Goal: Task Accomplishment & Management: Use online tool/utility

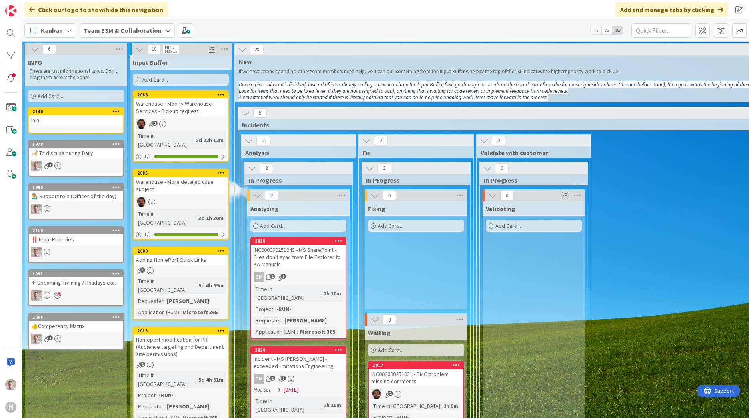
click at [104, 28] on b "Team ESM & Collaboration" at bounding box center [123, 30] width 78 height 8
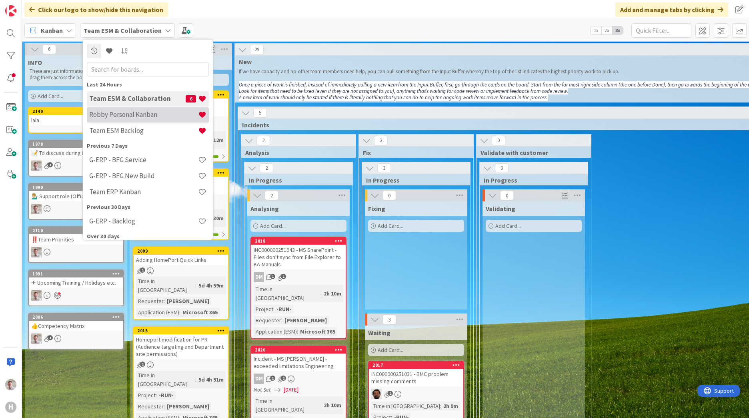
click at [113, 117] on h4 "Robby Personal Kanban" at bounding box center [143, 114] width 109 height 8
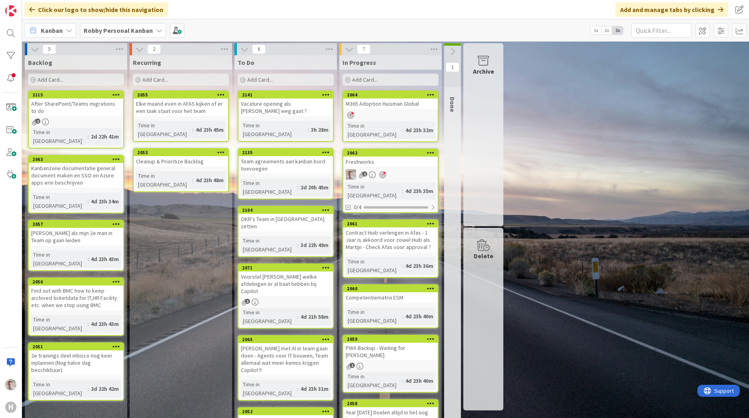
click at [360, 80] on span "Add Card..." at bounding box center [365, 79] width 26 height 7
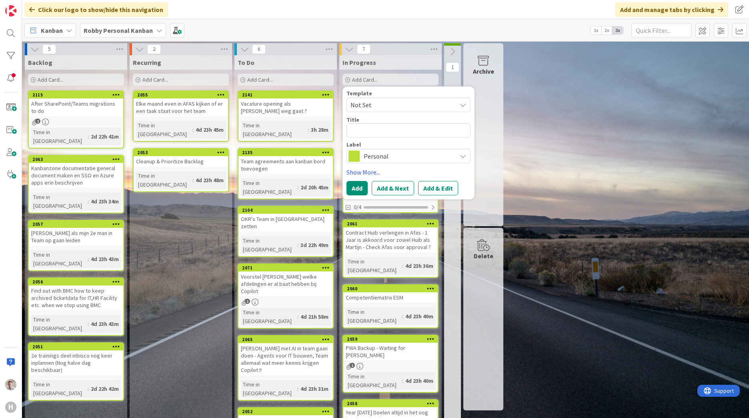
type textarea "x"
type textarea "C"
type textarea "x"
type textarea "Ch"
type textarea "x"
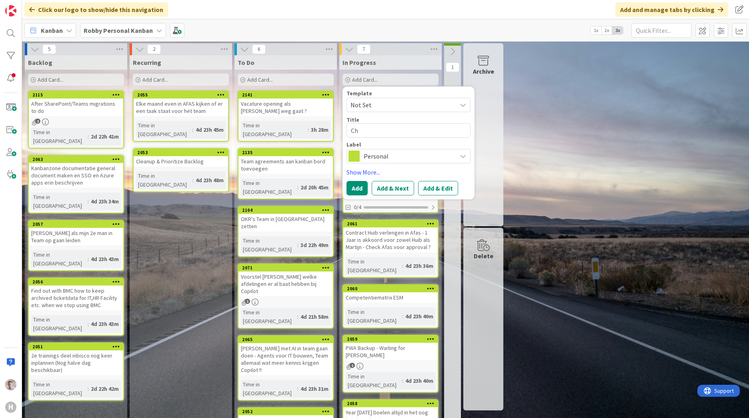
type textarea "Cha"
type textarea "x"
type textarea "Chat"
type textarea "x"
type textarea "ChatG"
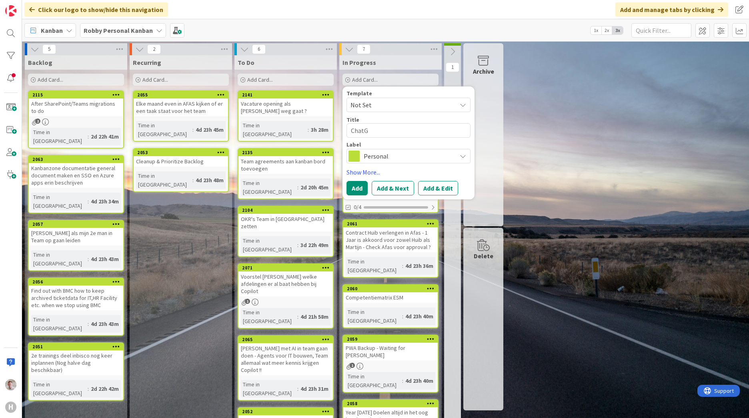
type textarea "x"
type textarea "ChatGP"
type textarea "x"
type textarea "ChatGPT"
type textarea "x"
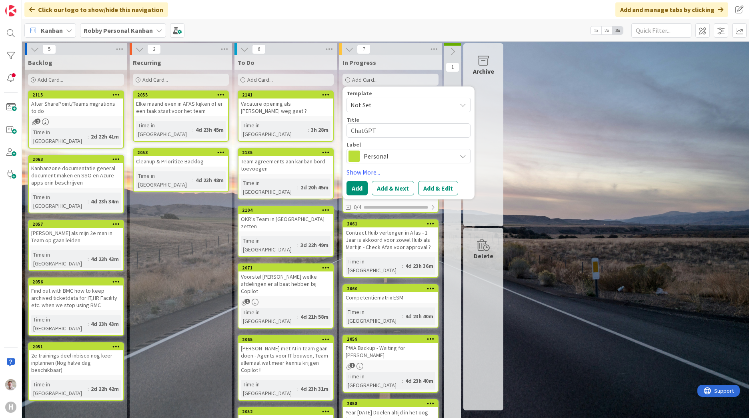
type textarea "ChatGPT"
type textarea "x"
type textarea "ChatGPT L"
type textarea "x"
type textarea "ChatGPT"
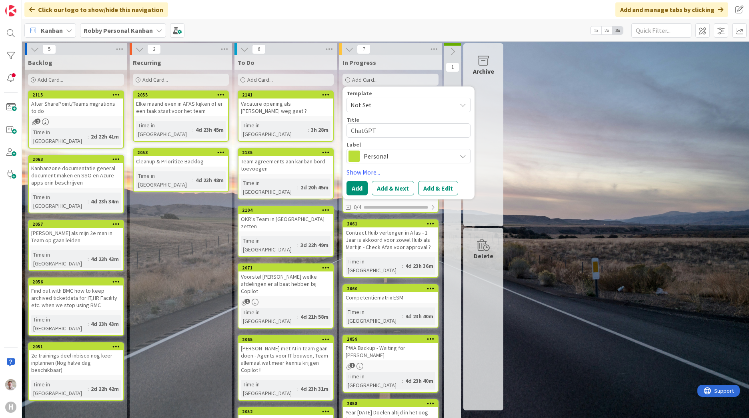
type textarea "x"
type textarea "ChatGPT I"
type textarea "x"
type textarea "ChatGPT INv"
type textarea "x"
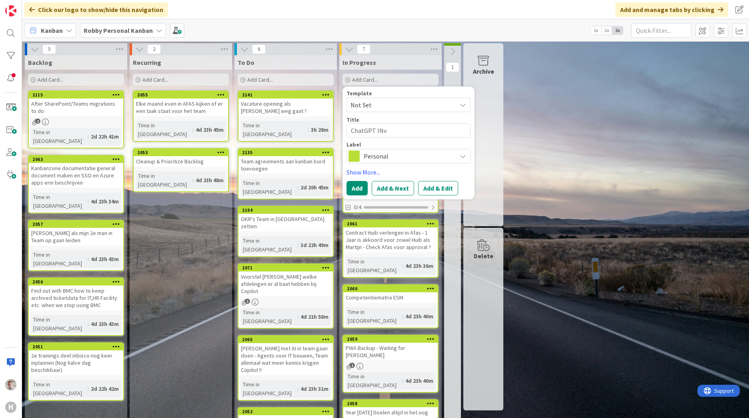
type textarea "ChatGPT INvo"
type textarea "x"
type textarea "ChatGPT INvoi"
type textarea "x"
type textarea "ChatGPT INvo"
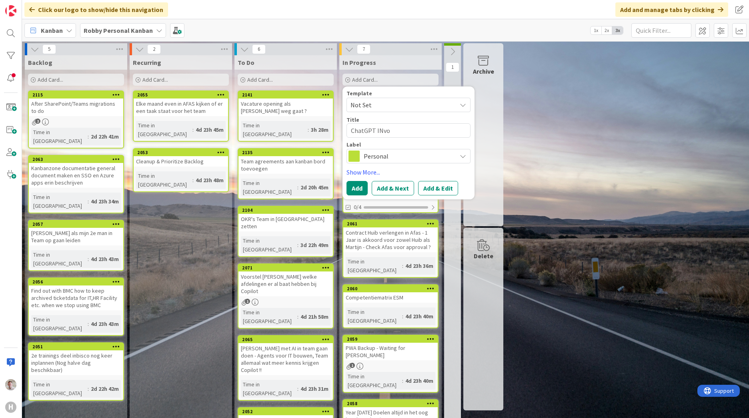
type textarea "x"
type textarea "ChatGPT INv"
type textarea "x"
type textarea "ChatGPT IN"
type textarea "x"
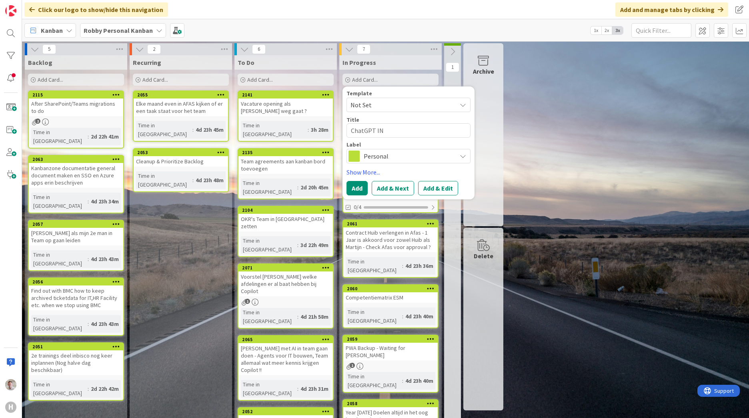
type textarea "ChatGPT I"
type textarea "x"
type textarea "ChatGPT In"
type textarea "x"
type textarea "ChatGPT Inv"
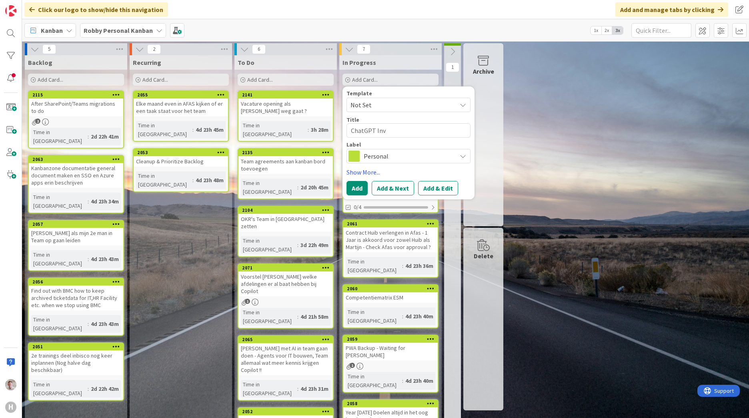
type textarea "x"
type textarea "ChatGPT Invo"
type textarea "x"
type textarea "ChatGPT Invoc"
type textarea "x"
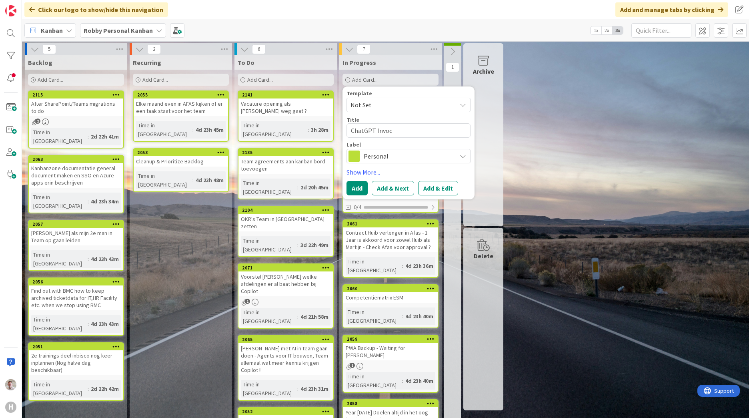
type textarea "ChatGPT Invoci"
type textarea "x"
type textarea "ChatGPT Invocin"
type textarea "x"
type textarea "ChatGPT Invocing"
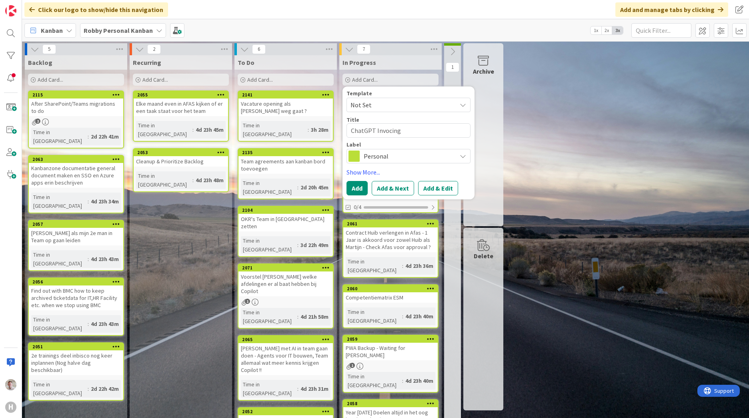
type textarea "x"
type textarea "ChatGPT Invocing"
type textarea "x"
type textarea "ChatGPT Invocing"
type textarea "x"
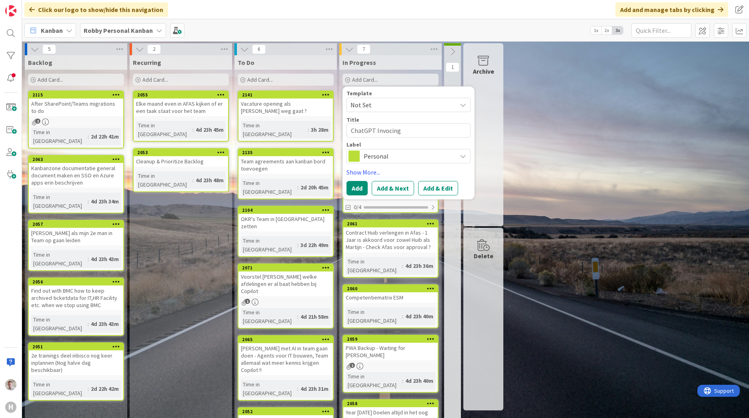
type textarea "ChatGPT Invocin"
type textarea "x"
type textarea "ChatGPT Invoci"
type textarea "x"
type textarea "ChatGPT Invoc"
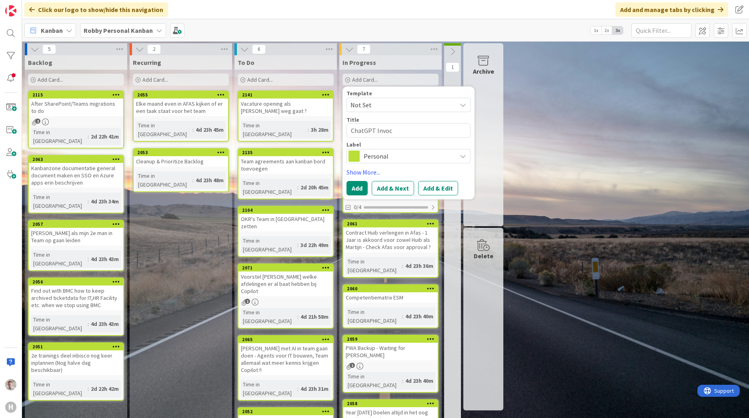
type textarea "x"
type textarea "ChatGPT Invo"
type textarea "x"
type textarea "ChatGPT Invoi"
type textarea "x"
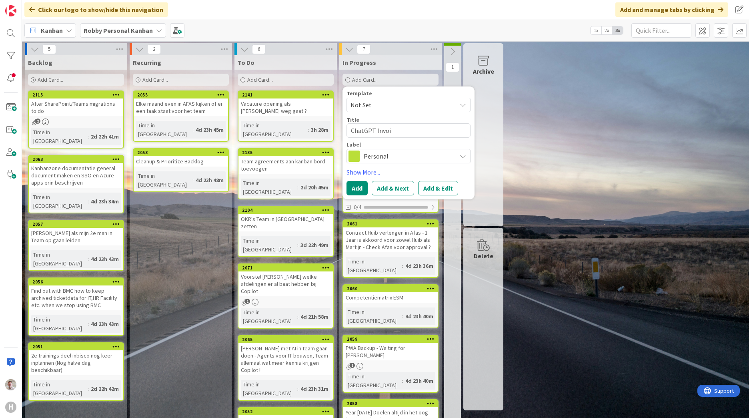
type textarea "ChatGPT Invoic"
type textarea "x"
type textarea "ChatGPT Invoici"
type textarea "x"
type textarea "ChatGPT Invoicin"
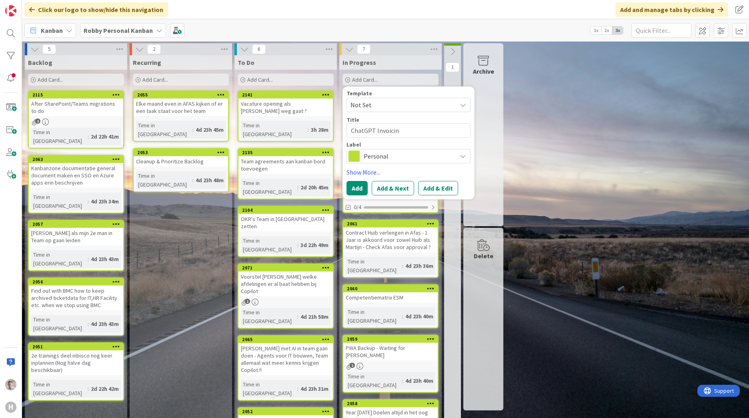
type textarea "x"
type textarea "ChatGPT Invoicing"
type textarea "x"
type textarea "ChatGPT Invoicing"
type textarea "x"
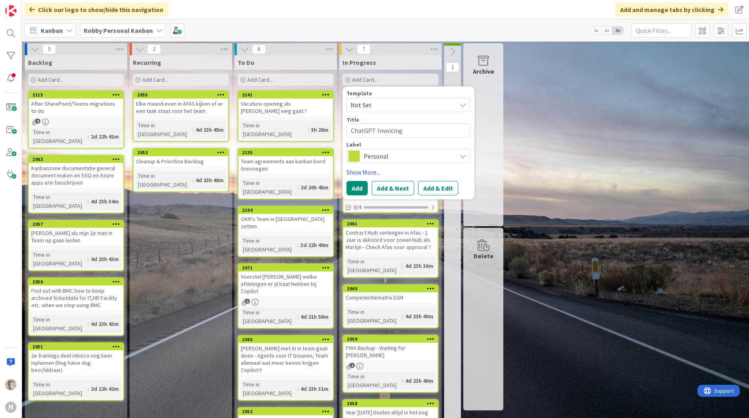
type textarea "ChatGPT Invoicing C"
type textarea "x"
type textarea "ChatGPT Invoicing Cr"
type textarea "x"
type textarea "ChatGPT Invoicing Cre"
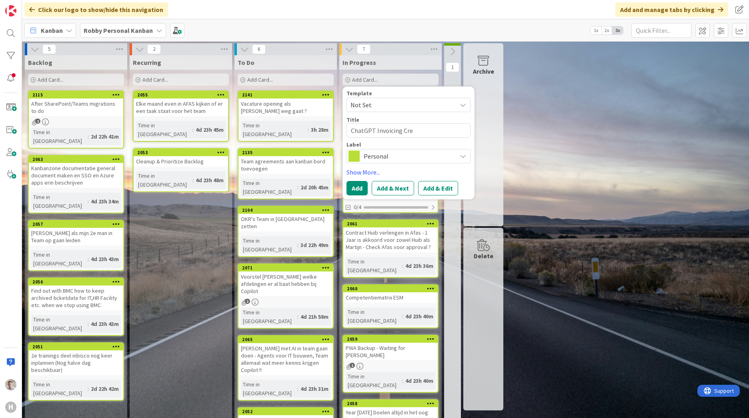
type textarea "x"
type textarea "ChatGPT Invoicing Cred"
type textarea "x"
type textarea "ChatGPT Invoicing Credi"
type textarea "x"
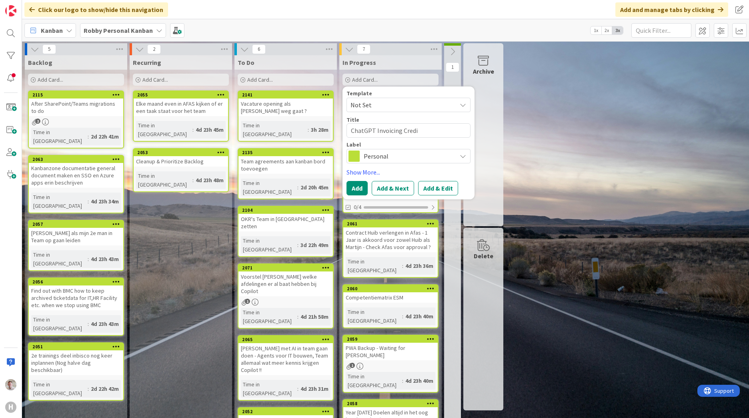
type textarea "ChatGPT Invoicing Credit"
type textarea "x"
type textarea "ChatGPT Invoicing Creditc"
type textarea "x"
type textarea "ChatGPT Invoicing Creditca"
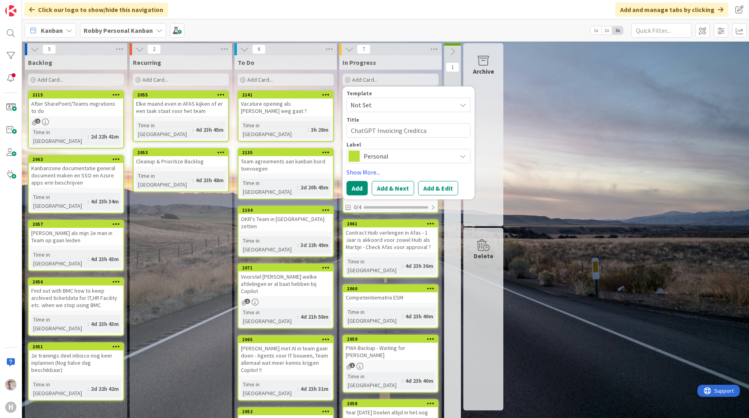
type textarea "x"
type textarea "ChatGPT Invoicing Creditcar"
type textarea "x"
type textarea "ChatGPT Invoicing Creditcard"
type textarea "x"
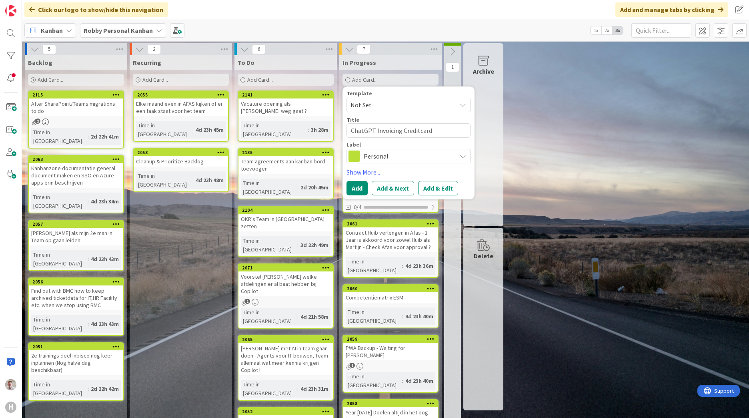
type textarea "ChatGPT Invoicing Creditcard-"
type textarea "x"
type textarea "ChatGPT Invoicing Creditcard-?"
type textarea "x"
type textarea "ChatGPT Invoicing Creditcard-"
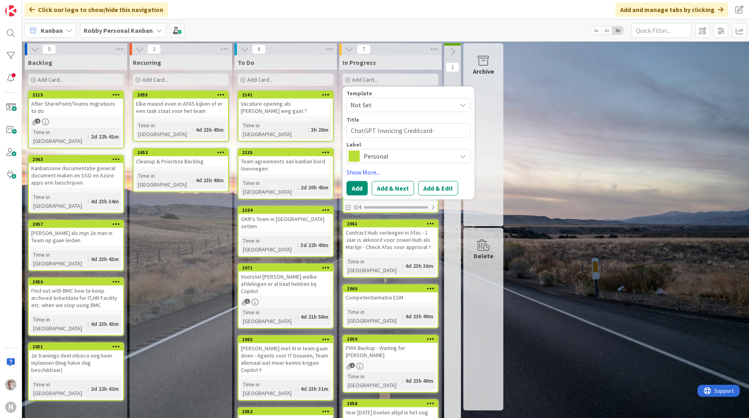
type textarea "x"
type textarea "ChatGPT Invoicing Creditcard->"
type textarea "x"
type textarea "ChatGPT Invoicing Creditcard->P"
type textarea "x"
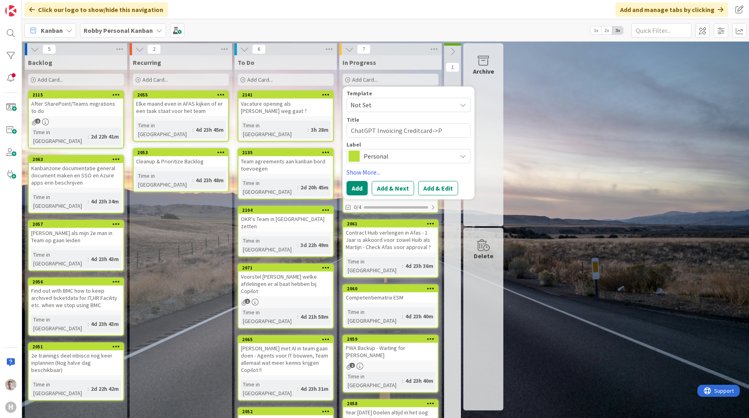
type textarea "ChatGPT Invoicing Creditcard->PO"
type textarea "x"
type textarea "ChatGPT Invoicing Creditcard->PO"
type textarea "x"
type textarea "ChatGPT Invoicing Creditcard->PO z"
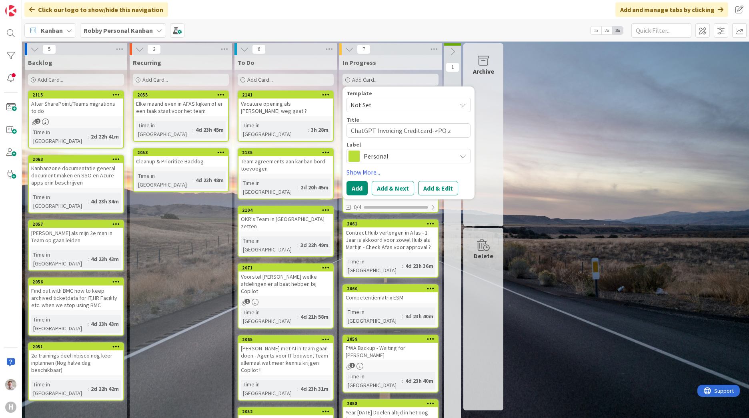
type textarea "x"
type textarea "ChatGPT Invoicing Creditcard->PO ze"
type textarea "x"
type textarea "ChatGPT Invoicing Creditcard->PO zet"
type textarea "x"
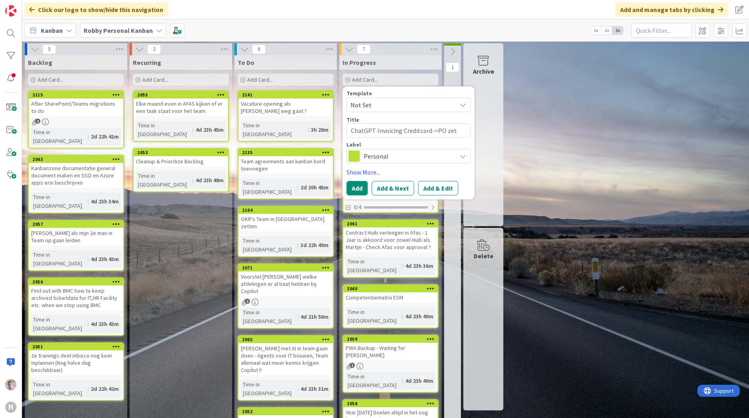
type textarea "ChatGPT Invoicing Creditcard->PO zett"
type textarea "x"
type textarea "ChatGPT Invoicing Creditcard->PO zette"
type textarea "x"
type textarea "ChatGPT Invoicing Creditcard->PO zetten"
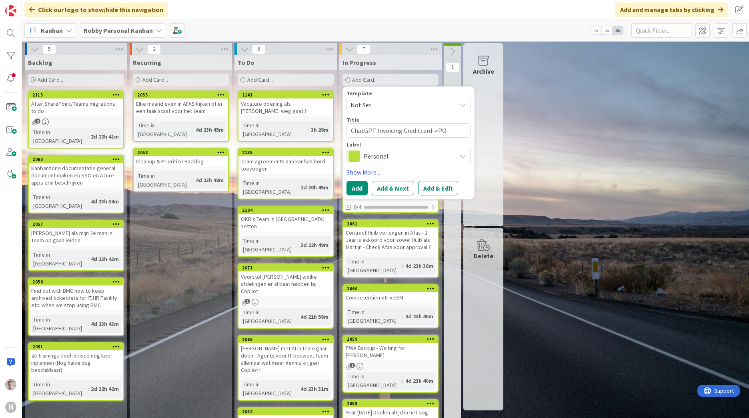
type textarea "x"
type textarea "ChatGPT Invoicing Creditcard->PO zetten"
type textarea "x"
type textarea "ChatGPT Invoicing Creditcard->PO zetten ("
type textarea "x"
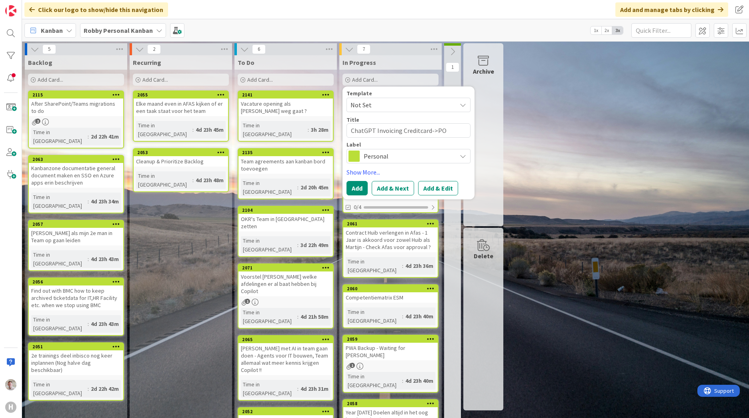
type textarea "ChatGPT Invoicing Creditcard->PO zetten (b"
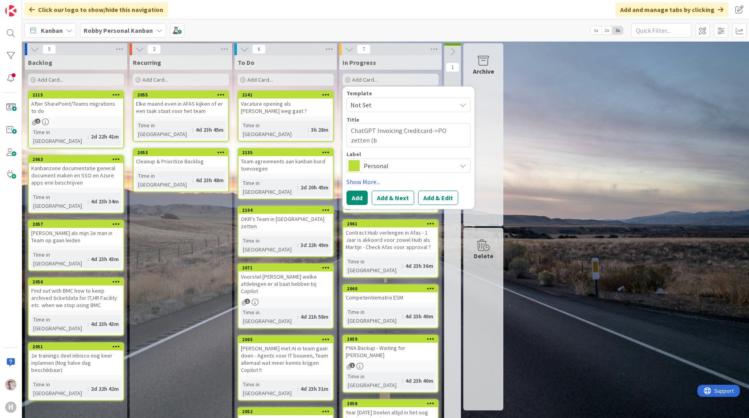
type textarea "x"
type textarea "ChatGPT Invoicing Creditcard->PO zetten (be"
type textarea "x"
type textarea "ChatGPT Invoicing Creditcard->PO zetten (bev"
type textarea "x"
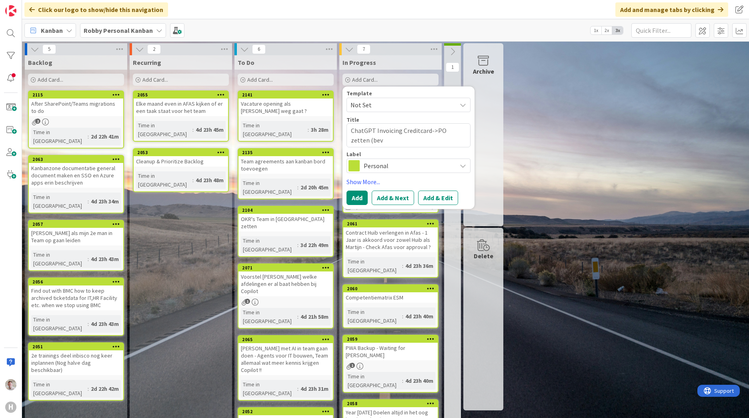
type textarea "ChatGPT Invoicing Creditcard->PO zetten (beve"
type textarea "x"
type textarea "ChatGPT Invoicing Creditcard->PO zetten (bevet"
type textarea "x"
type textarea "ChatGPT Invoicing Creditcard->PO zetten (beve"
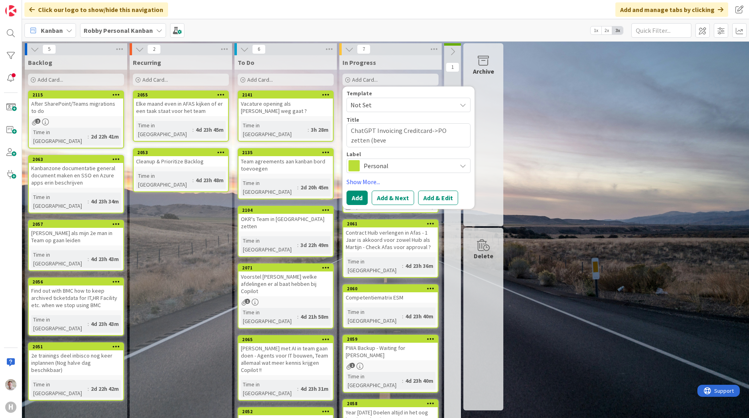
type textarea "x"
type textarea "ChatGPT Invoicing Creditcard->PO zetten (beves"
type textarea "x"
type textarea "ChatGPT Invoicing Creditcard->PO zetten (bevesti"
type textarea "x"
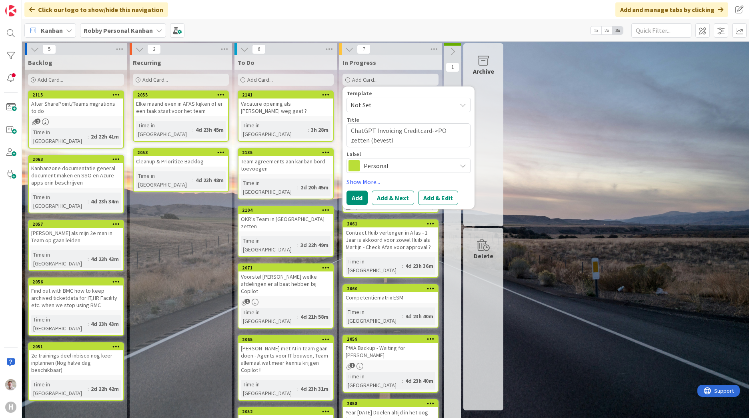
type textarea "ChatGPT Invoicing Creditcard->PO zetten (bevestig"
type textarea "x"
type textarea "ChatGPT Invoicing Creditcard->PO zetten (bevestige"
type textarea "x"
type textarea "ChatGPT Invoicing Creditcard->PO zetten (bevestigen"
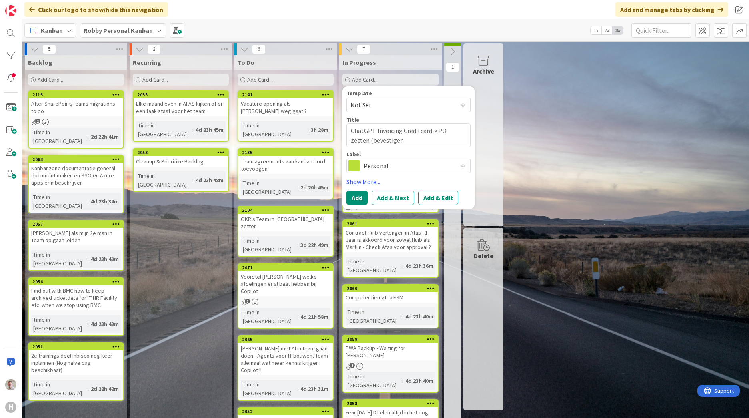
type textarea "x"
type textarea "ChatGPT Invoicing Creditcard->PO zetten (bevestigen"
type textarea "x"
type textarea "ChatGPT Invoicing Creditcard->PO zetten (bevestigen C"
type textarea "x"
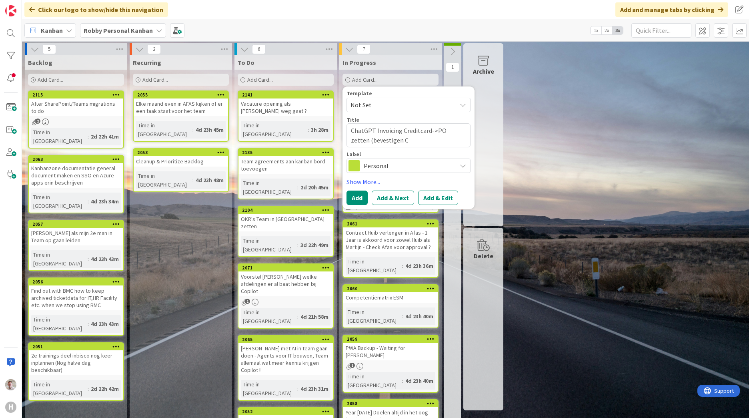
type textarea "ChatGPT Invoicing Creditcard->PO zetten (bevestigen Ca"
type textarea "x"
type textarea "ChatGPT Invoicing Creditcard->PO zetten (bevestigen Carl"
type textarea "x"
type textarea "ChatGPT Invoicing Creditcard->PO zetten (bevestigen Carlo"
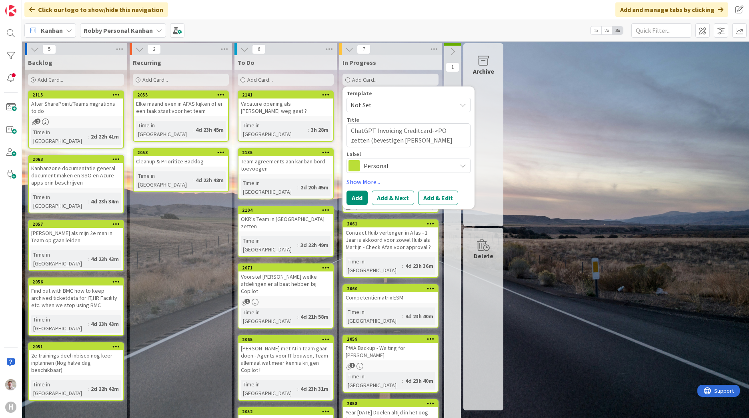
type textarea "x"
type textarea "ChatGPT Invoicing Creditcard->PO zetten (bevestigen [PERSON_NAME])"
click at [351, 199] on button "Add" at bounding box center [357, 197] width 21 height 14
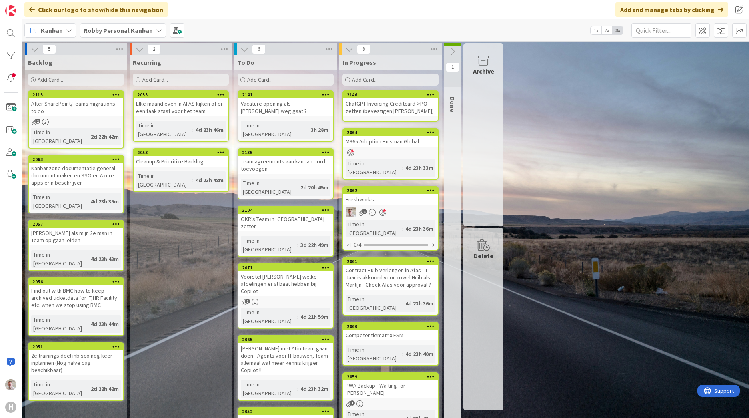
click at [387, 105] on div "ChatGPT Invoicing Creditcard->PO zetten (bevestigen [PERSON_NAME])" at bounding box center [390, 107] width 94 height 18
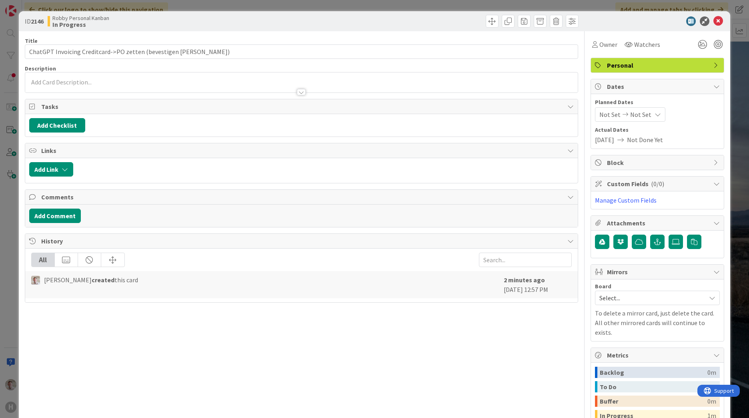
click at [61, 86] on div at bounding box center [301, 88] width 553 height 8
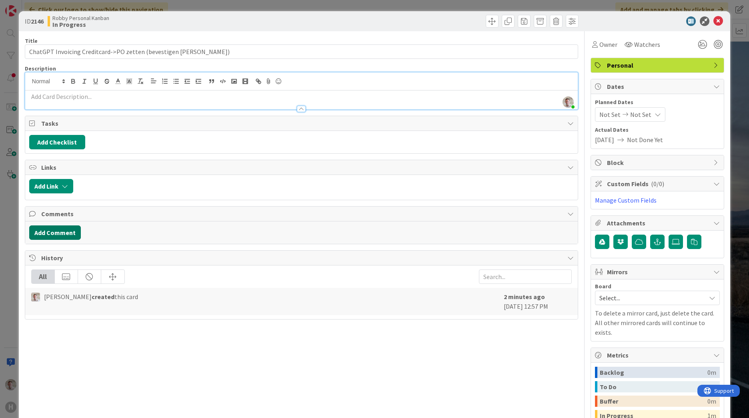
click at [56, 230] on button "Add Comment" at bounding box center [55, 232] width 52 height 14
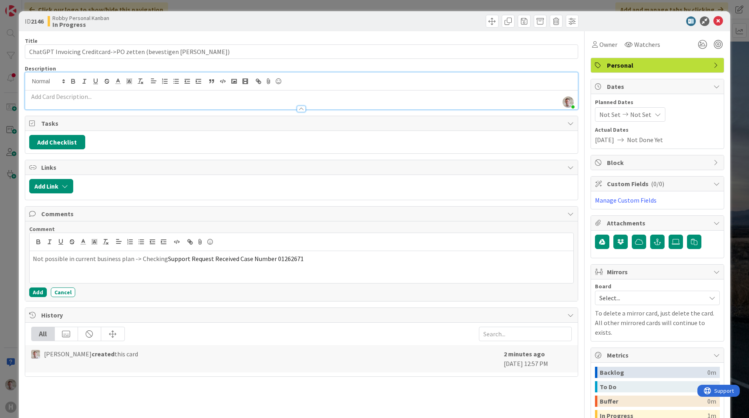
click at [164, 261] on p "Not possible in current business plan -> Checking Support Request Received Case…" at bounding box center [301, 258] width 537 height 9
click at [37, 296] on button "Add" at bounding box center [38, 292] width 18 height 10
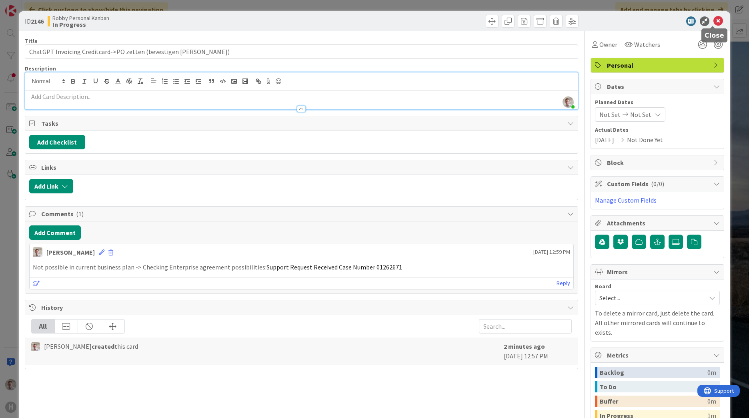
click at [716, 22] on icon at bounding box center [719, 21] width 10 height 10
